Goal: Browse casually

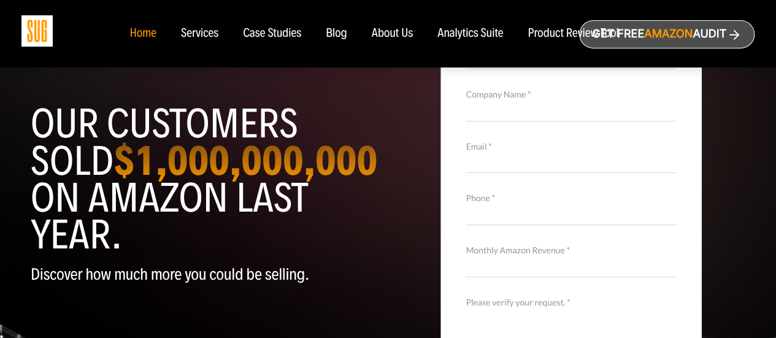
scroll to position [86, 0]
click at [172, 182] on strong "$1,000,000,000" at bounding box center [245, 160] width 264 height 50
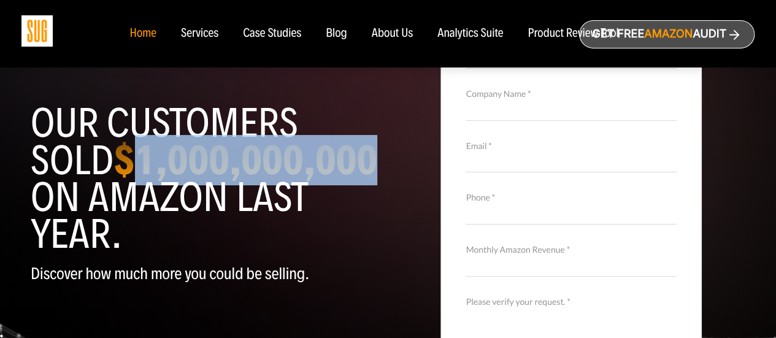
click at [172, 182] on strong "$1,000,000,000" at bounding box center [245, 160] width 264 height 50
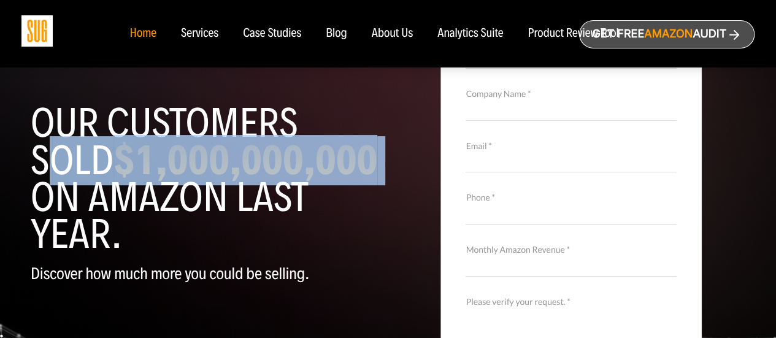
click at [172, 182] on strong "$1,000,000,000" at bounding box center [245, 160] width 264 height 50
click at [171, 182] on strong "$1,000,000,000" at bounding box center [245, 160] width 264 height 50
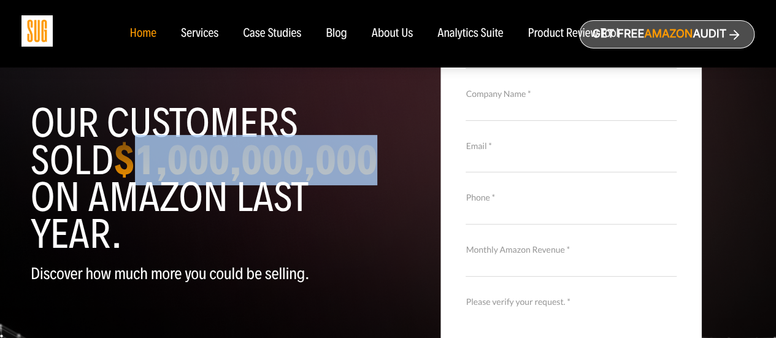
click at [171, 182] on strong "$1,000,000,000" at bounding box center [245, 160] width 264 height 50
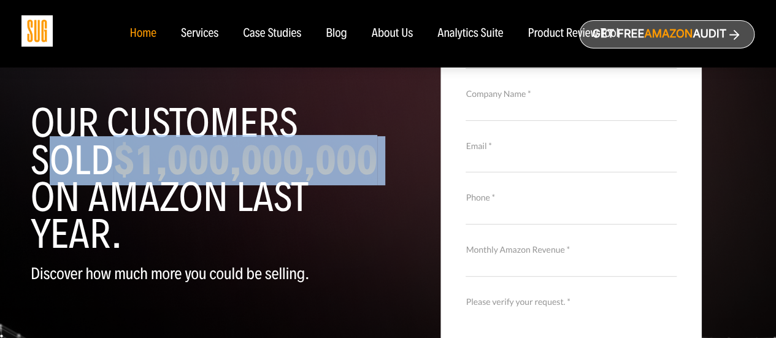
click at [171, 182] on strong "$1,000,000,000" at bounding box center [245, 160] width 264 height 50
click at [169, 183] on strong "$1,000,000,000" at bounding box center [245, 160] width 264 height 50
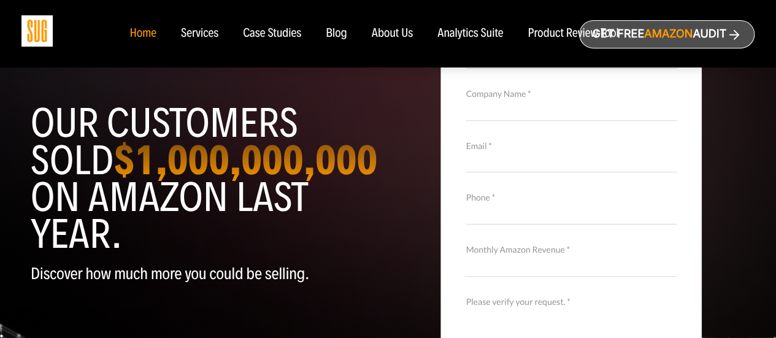
click at [169, 183] on strong "$1,000,000,000" at bounding box center [245, 160] width 264 height 50
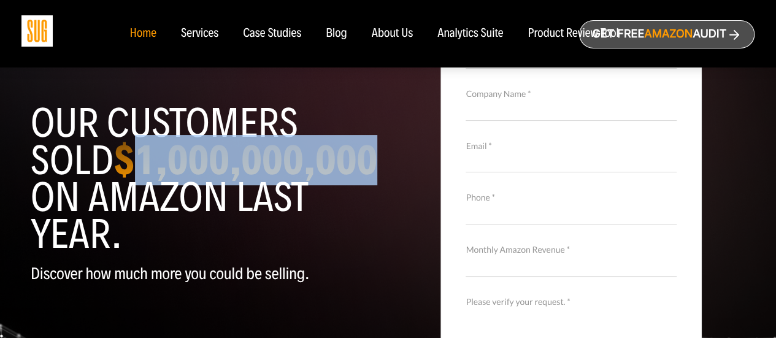
click at [169, 183] on strong "$1,000,000,000" at bounding box center [245, 160] width 264 height 50
click at [168, 183] on strong "$1,000,000,000" at bounding box center [245, 160] width 264 height 50
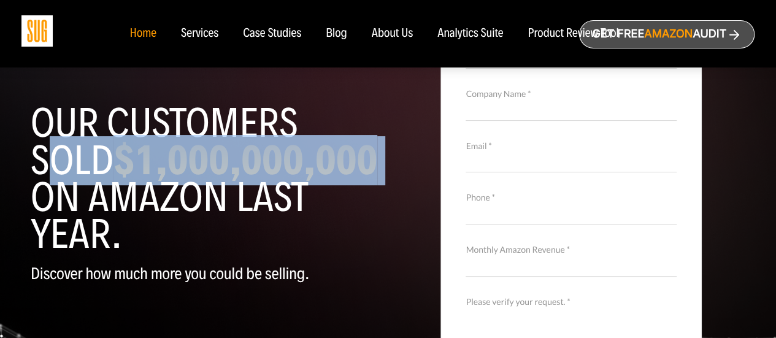
click at [168, 183] on strong "$1,000,000,000" at bounding box center [245, 160] width 264 height 50
click at [169, 183] on strong "$1,000,000,000" at bounding box center [245, 160] width 264 height 50
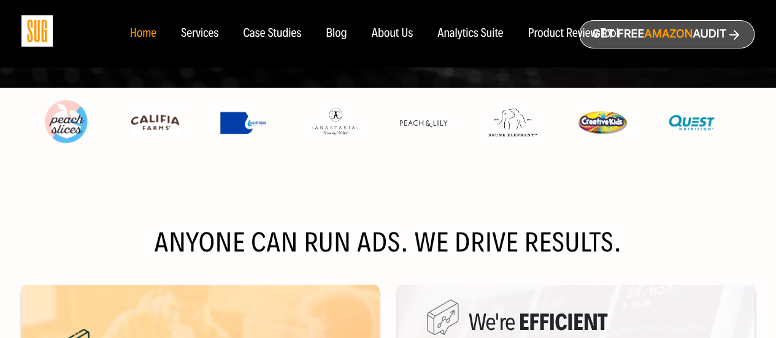
scroll to position [454, 0]
